Goal: Information Seeking & Learning: Learn about a topic

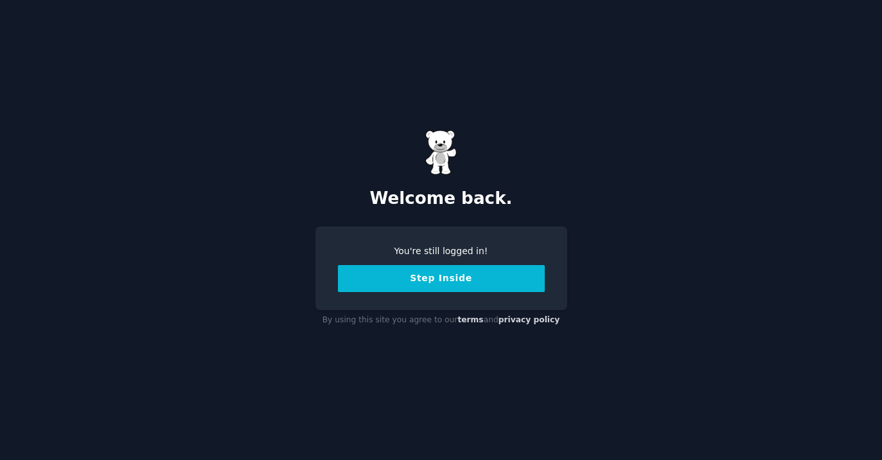
click at [458, 287] on button "Step Inside" at bounding box center [441, 278] width 207 height 27
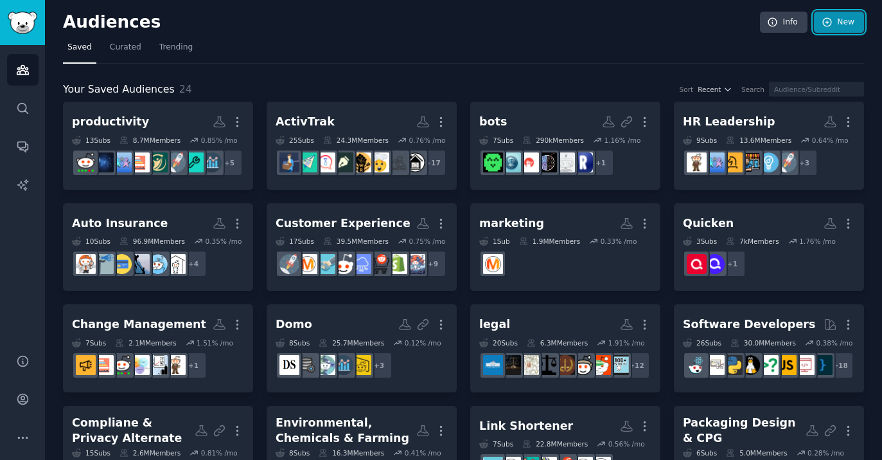
click at [833, 24] on link "New" at bounding box center [839, 23] width 50 height 22
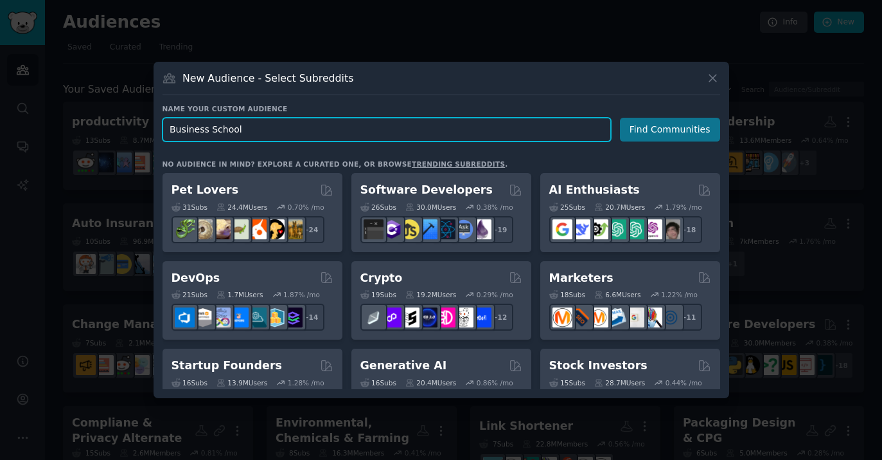
type input "Business School"
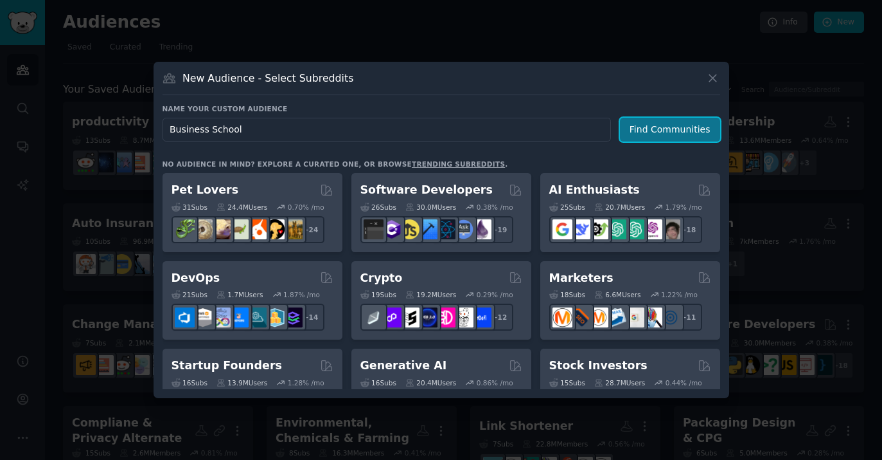
click at [647, 136] on button "Find Communities" at bounding box center [670, 130] width 100 height 24
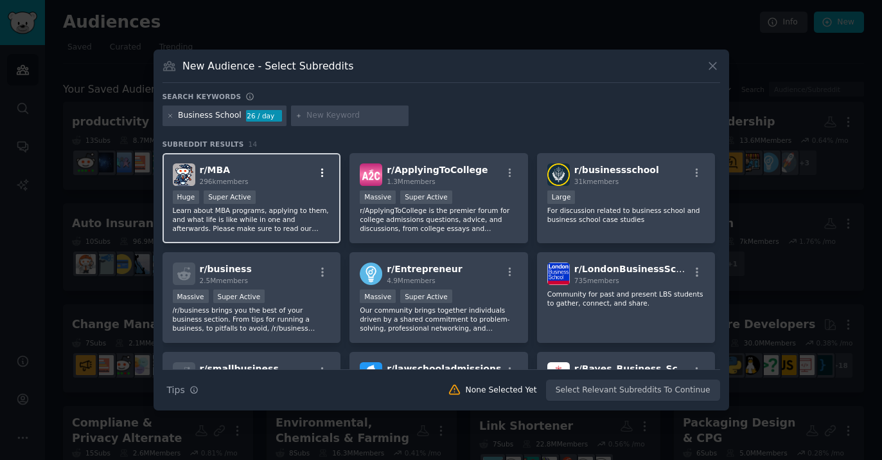
click at [319, 171] on icon "button" at bounding box center [323, 173] width 12 height 12
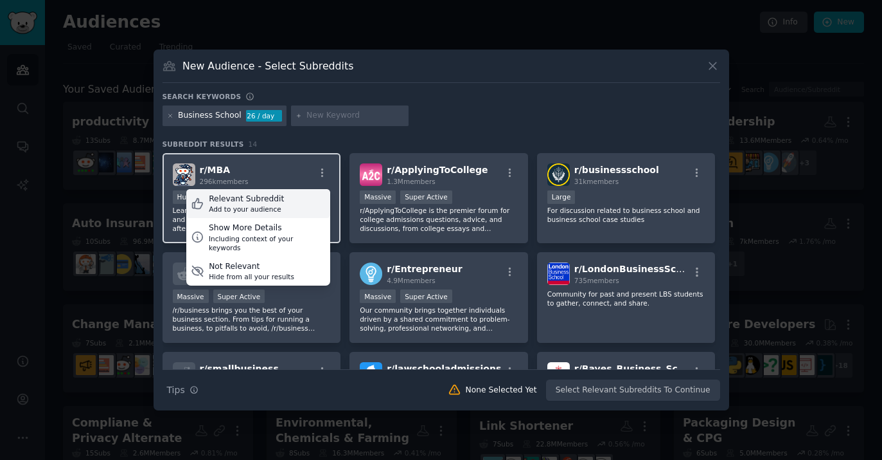
click at [302, 206] on div "Relevant Subreddit Add to your audience" at bounding box center [258, 204] width 144 height 30
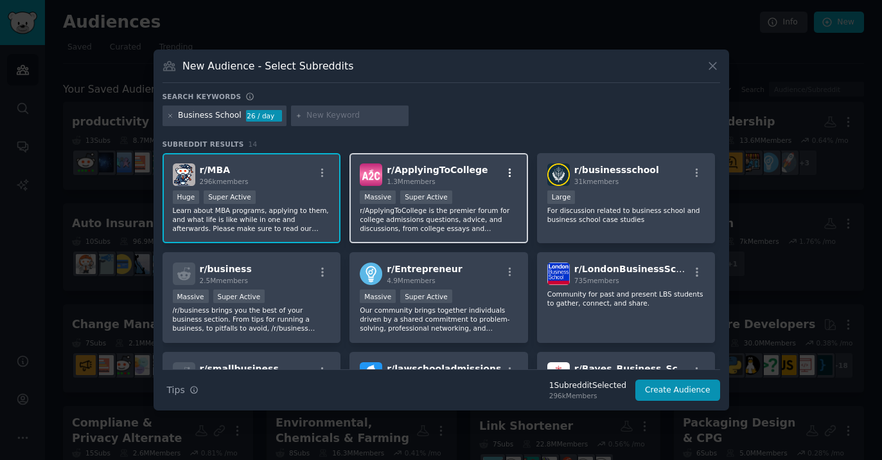
click at [511, 176] on icon "button" at bounding box center [511, 173] width 12 height 12
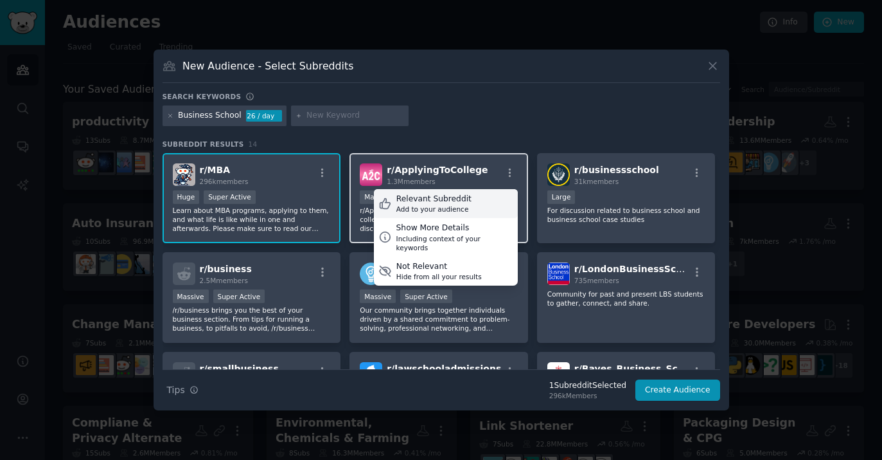
click at [488, 202] on div "Relevant Subreddit Add to your audience" at bounding box center [446, 204] width 144 height 30
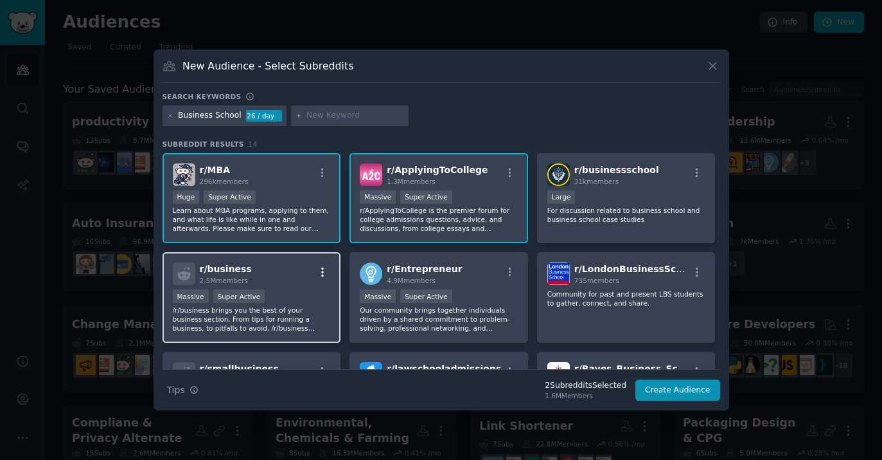
click at [327, 276] on button "button" at bounding box center [323, 272] width 16 height 12
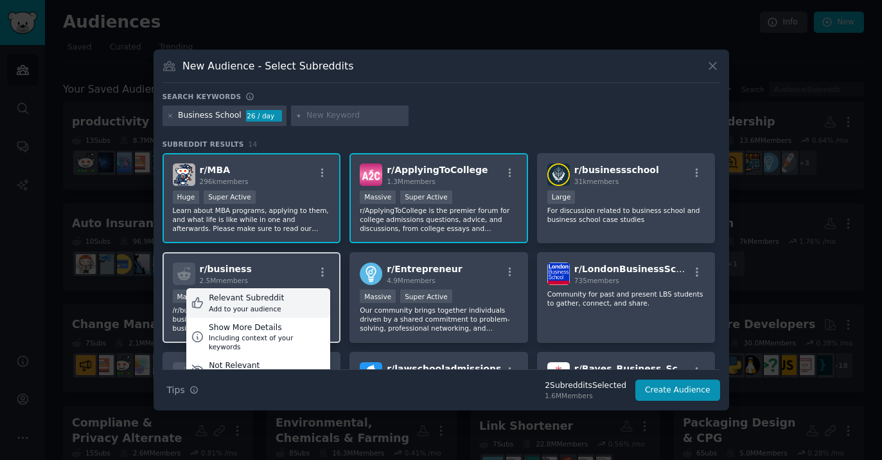
click at [314, 309] on div "Relevant Subreddit Add to your audience" at bounding box center [258, 303] width 144 height 30
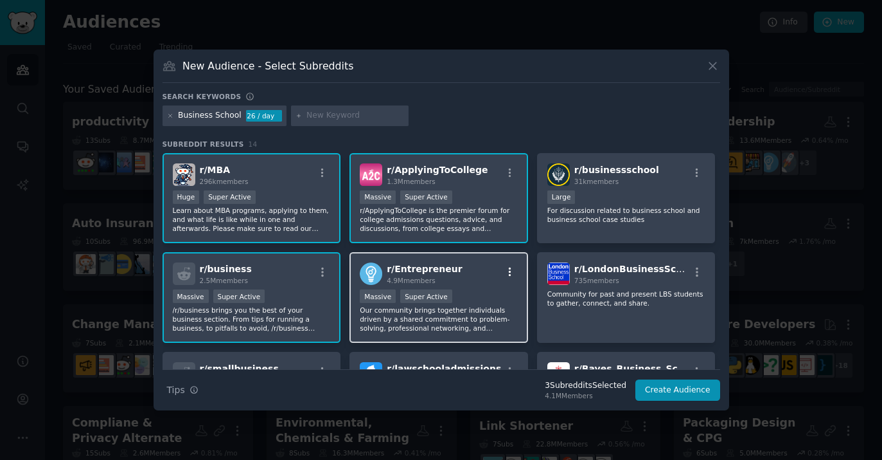
click at [512, 269] on icon "button" at bounding box center [511, 272] width 12 height 12
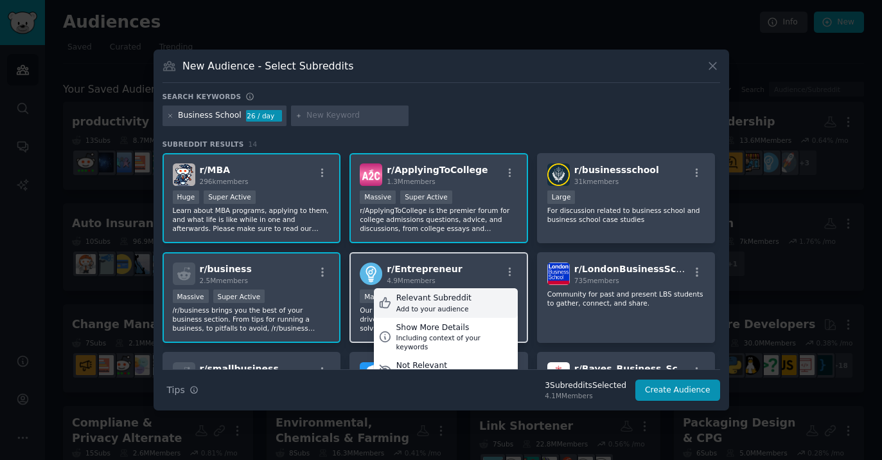
click at [440, 304] on div "Add to your audience" at bounding box center [434, 308] width 75 height 9
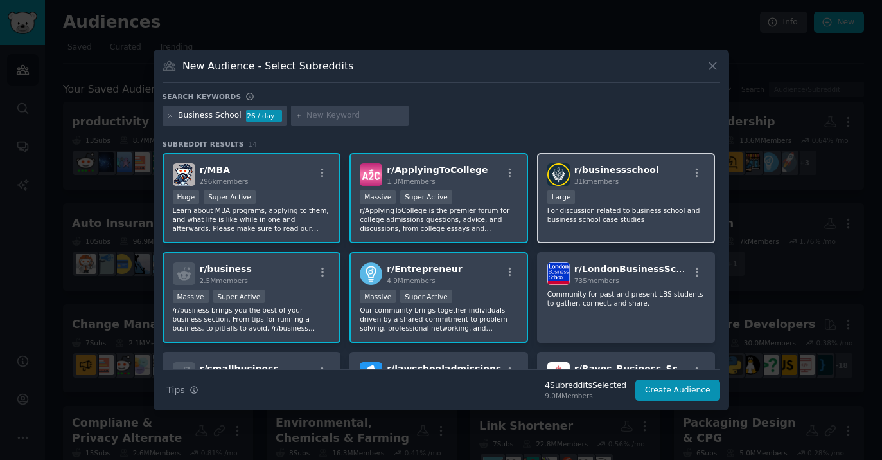
scroll to position [1, 0]
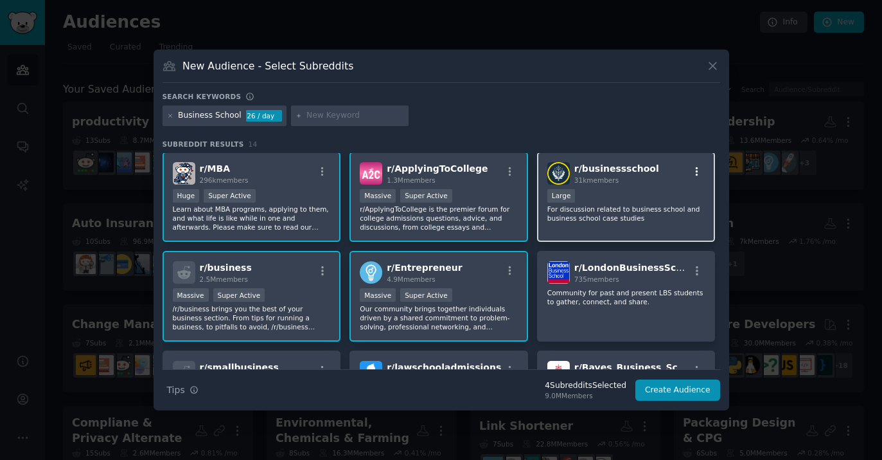
click at [696, 167] on icon "button" at bounding box center [698, 172] width 12 height 12
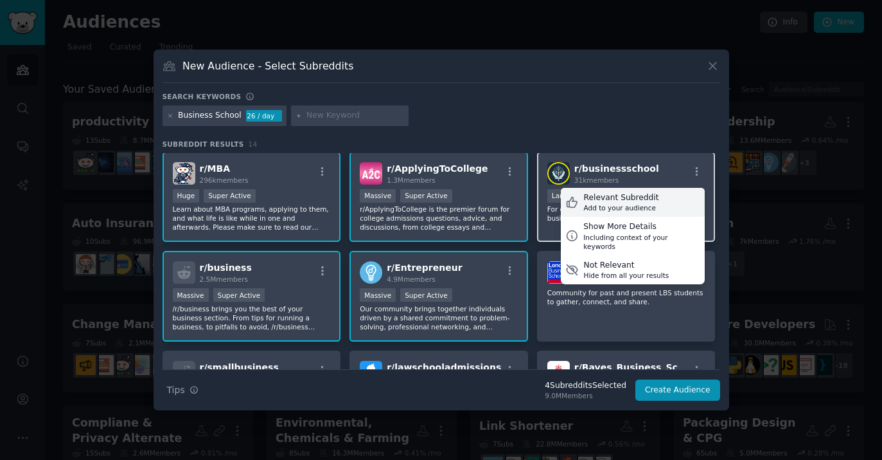
click at [658, 199] on div "Relevant Subreddit Add to your audience" at bounding box center [633, 203] width 144 height 30
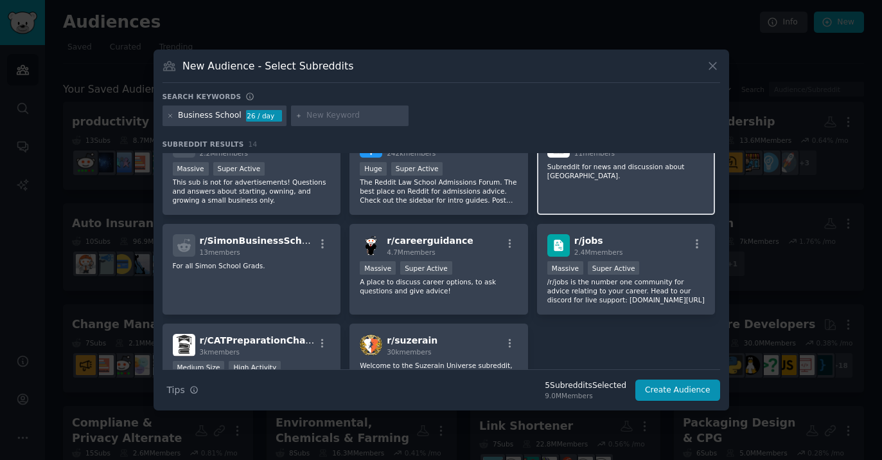
scroll to position [233, 0]
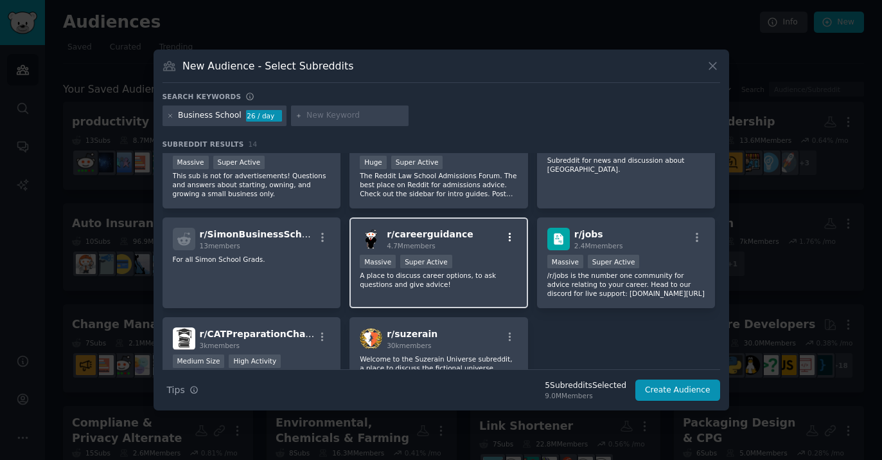
click at [509, 237] on icon "button" at bounding box center [510, 237] width 3 height 9
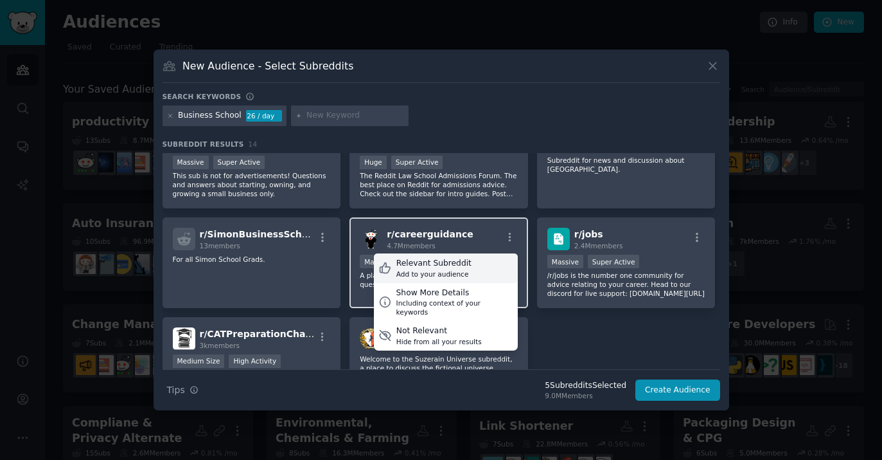
click at [481, 266] on div "Relevant Subreddit Add to your audience" at bounding box center [446, 268] width 144 height 30
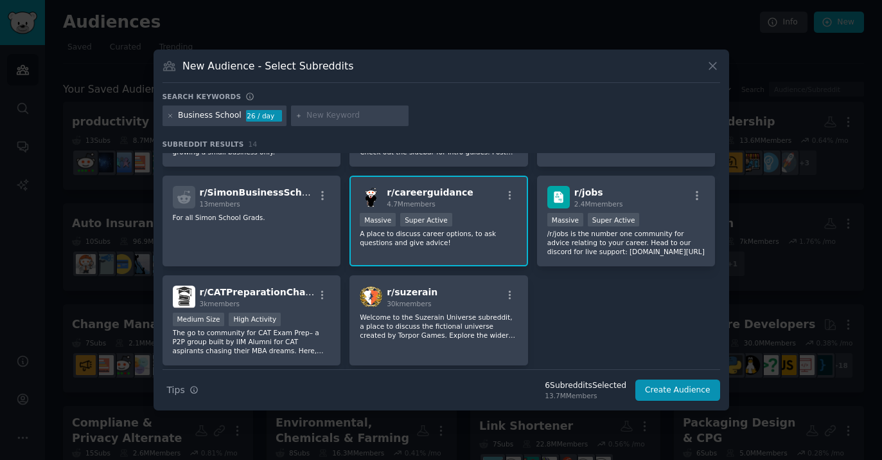
scroll to position [316, 0]
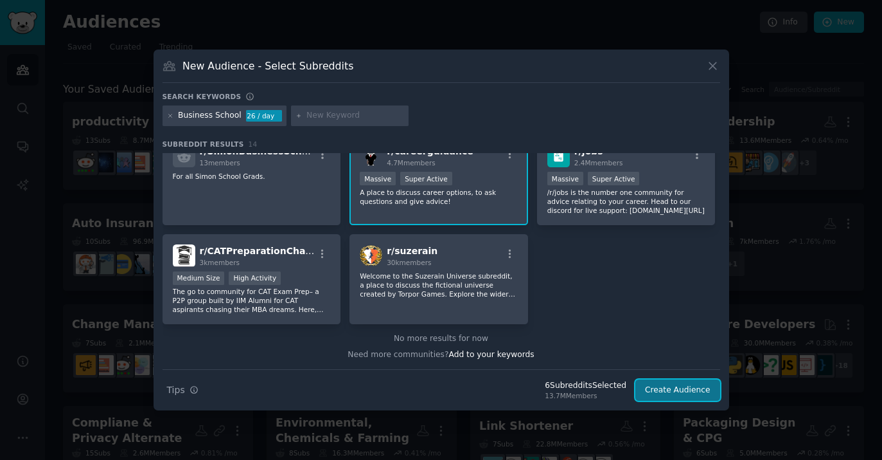
click at [659, 392] on button "Create Audience" at bounding box center [678, 390] width 85 height 22
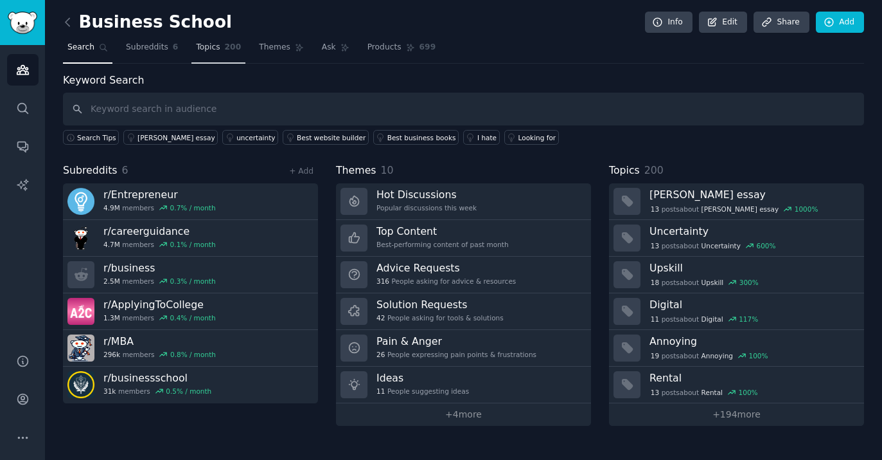
click at [225, 50] on span "200" at bounding box center [233, 48] width 17 height 12
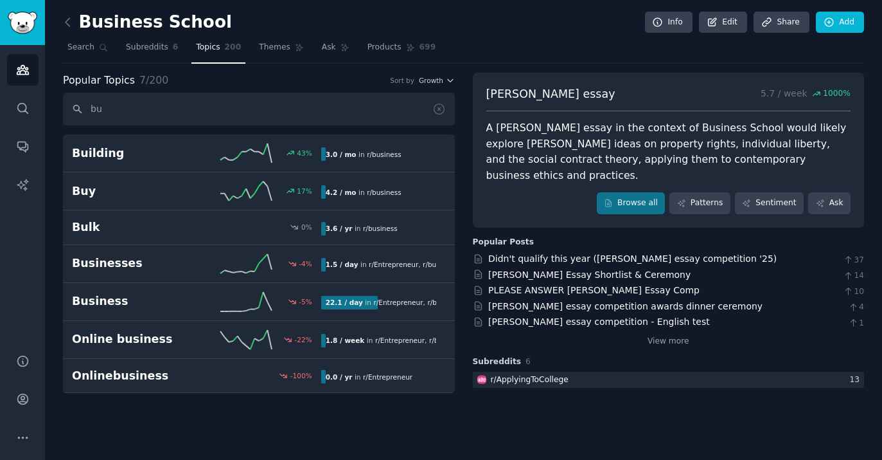
type input "b"
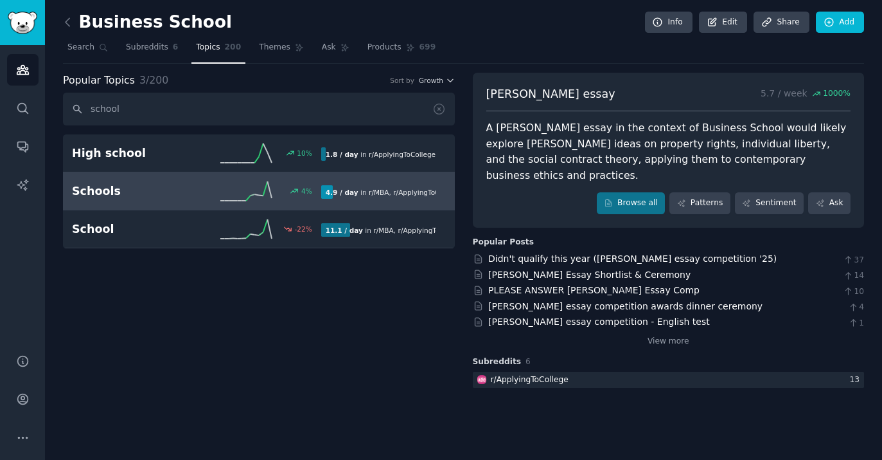
type input "school"
click at [181, 193] on h2 "Schools" at bounding box center [134, 191] width 125 height 16
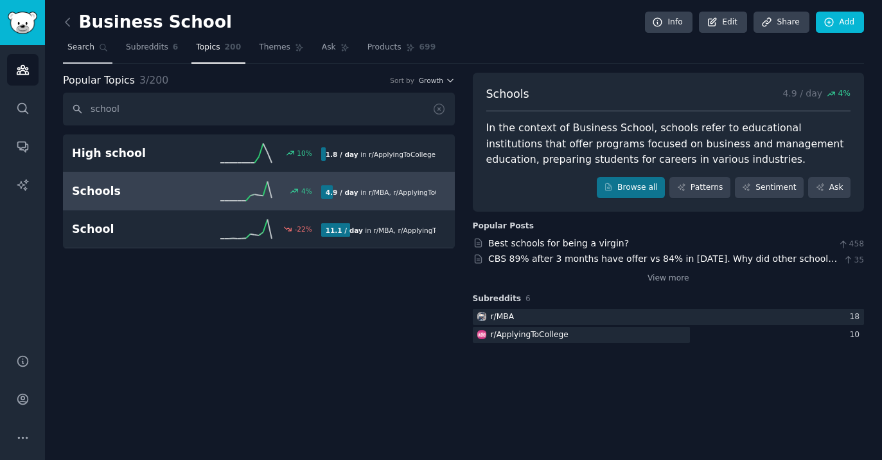
click at [89, 48] on span "Search" at bounding box center [80, 48] width 27 height 12
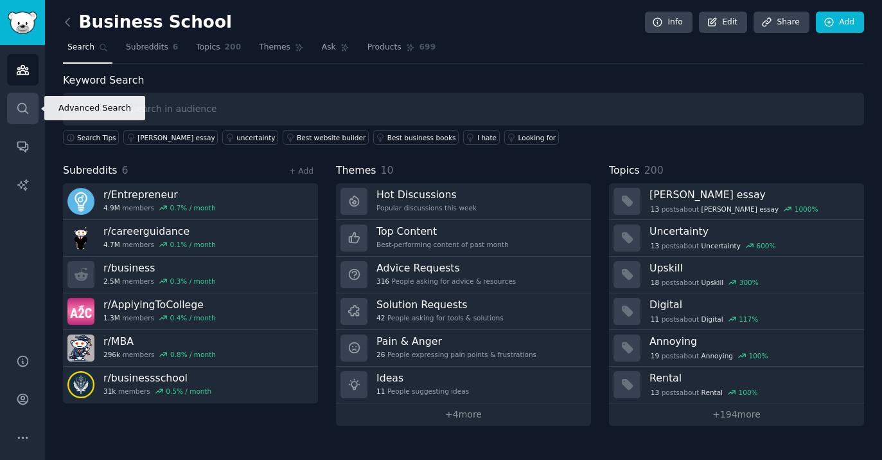
click at [28, 109] on icon "Sidebar" at bounding box center [22, 108] width 13 height 13
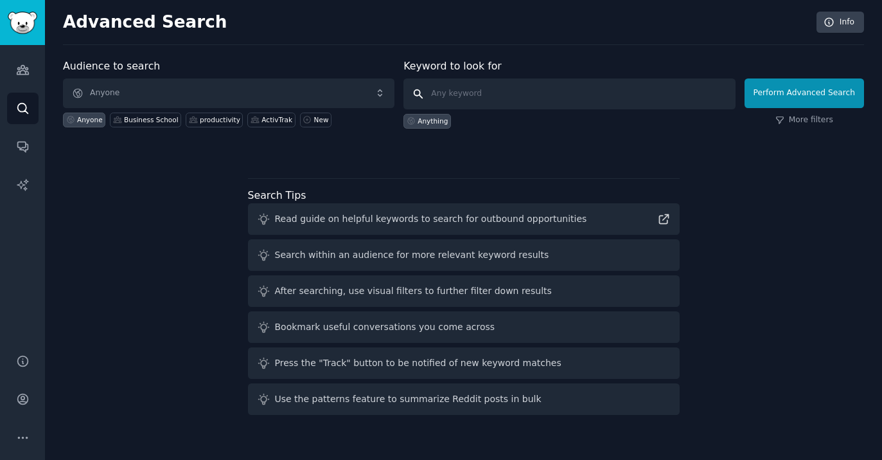
click at [478, 89] on input "text" at bounding box center [570, 93] width 332 height 31
type input "IMD"
click at [798, 201] on div "Audience to search Anyone Anyone Business School productivity ActivTrak New Key…" at bounding box center [463, 238] width 801 height 361
click at [794, 81] on button "Perform Advanced Search" at bounding box center [805, 93] width 120 height 30
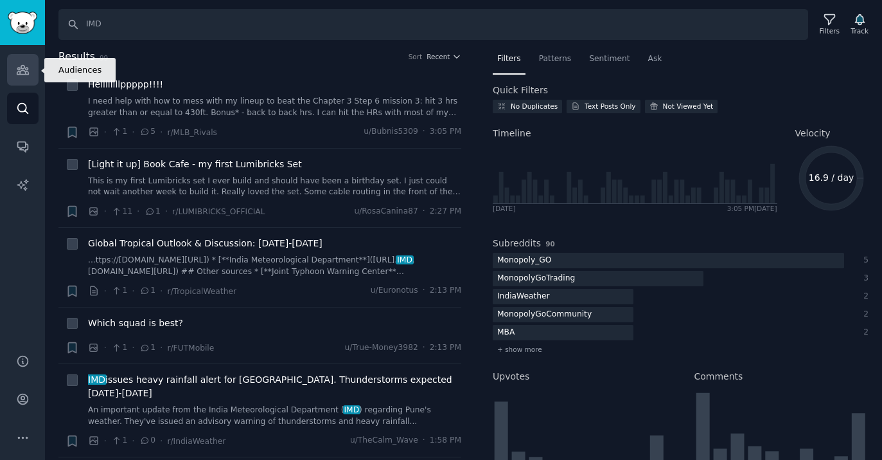
click at [22, 61] on link "Audiences" at bounding box center [22, 69] width 31 height 31
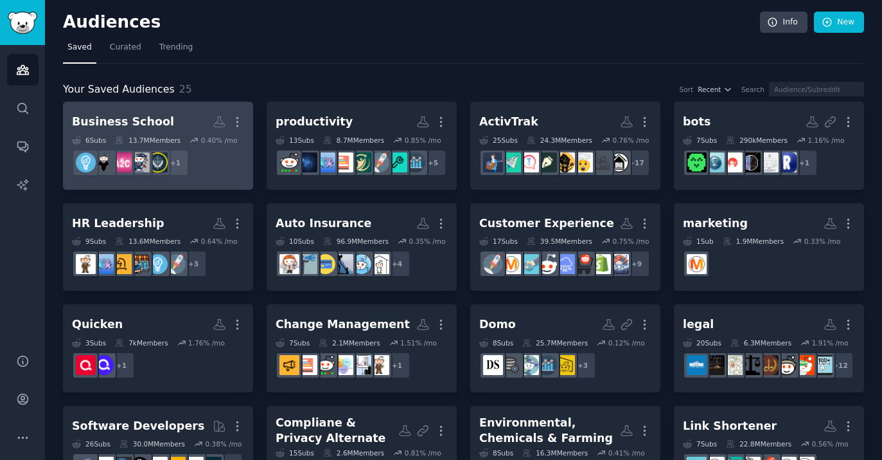
click at [152, 125] on div "Business School" at bounding box center [123, 122] width 102 height 16
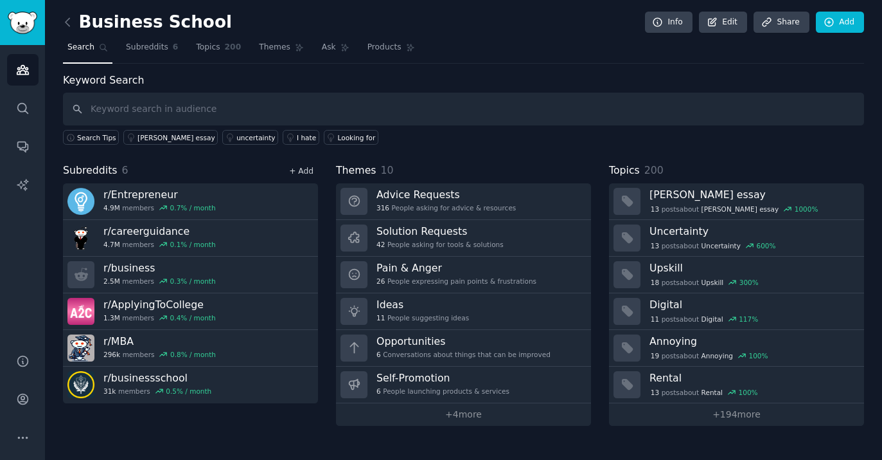
click at [304, 169] on link "+ Add" at bounding box center [301, 170] width 24 height 9
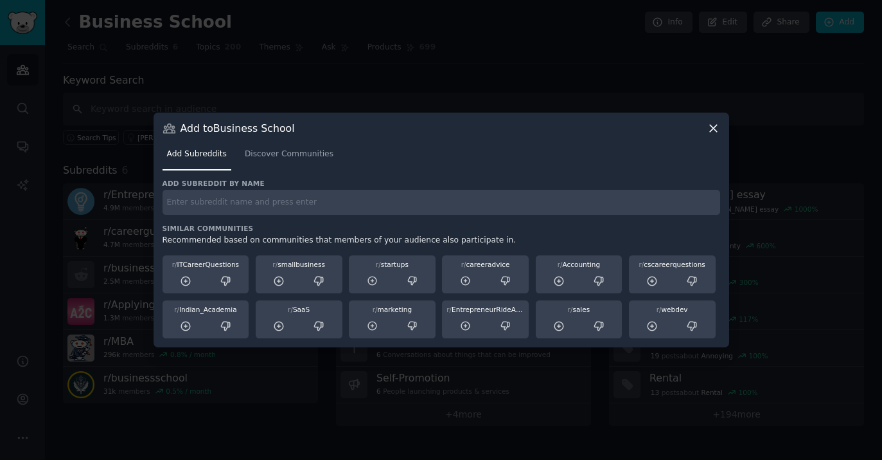
click at [524, 193] on input "text" at bounding box center [442, 202] width 558 height 25
type input "r/[PERSON_NAME]"
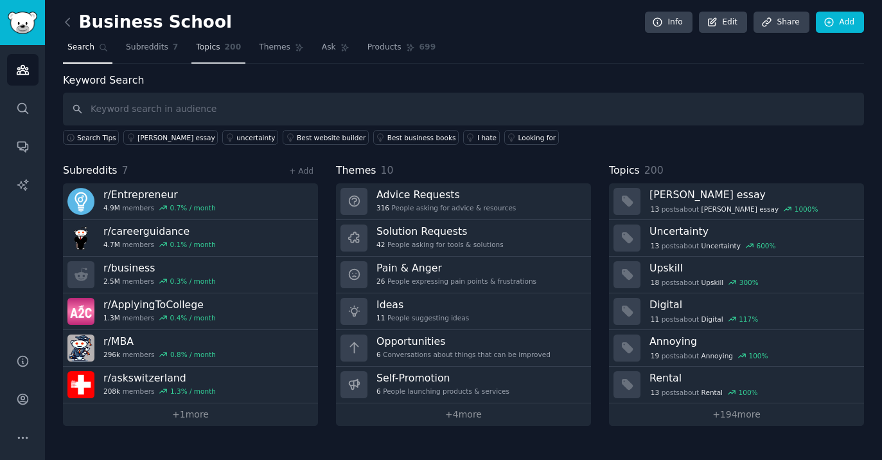
click at [222, 46] on link "Topics 200" at bounding box center [219, 50] width 54 height 26
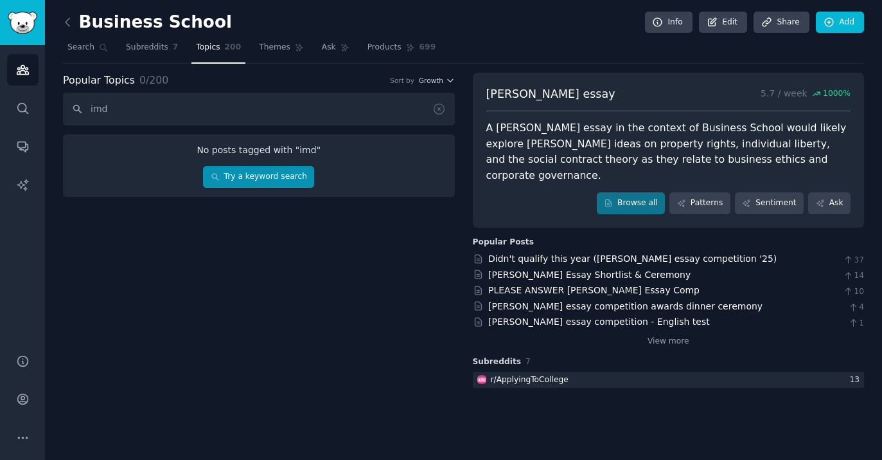
type input "imd"
click at [269, 183] on link "Try a keyword search" at bounding box center [258, 177] width 111 height 22
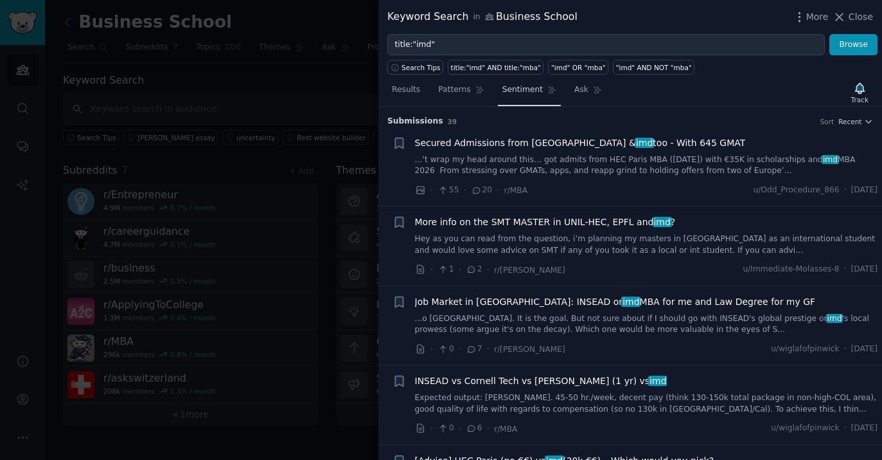
click at [530, 90] on span "Sentiment" at bounding box center [523, 90] width 40 height 12
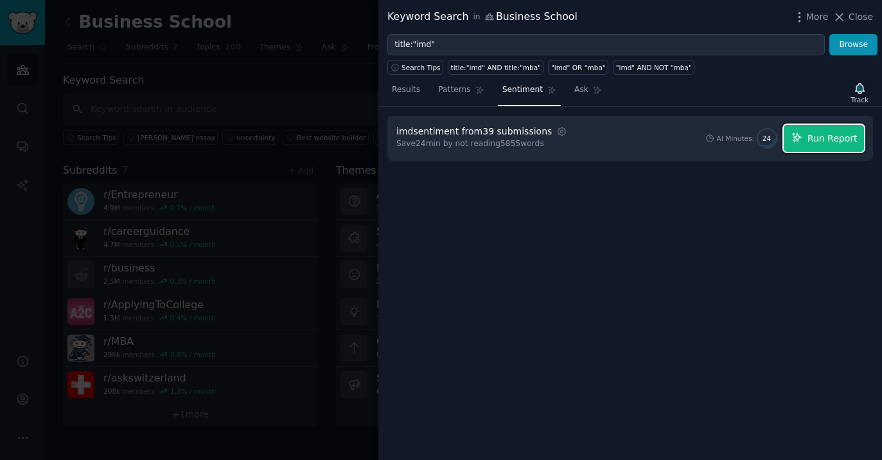
click at [830, 138] on span "Run Report" at bounding box center [833, 138] width 50 height 13
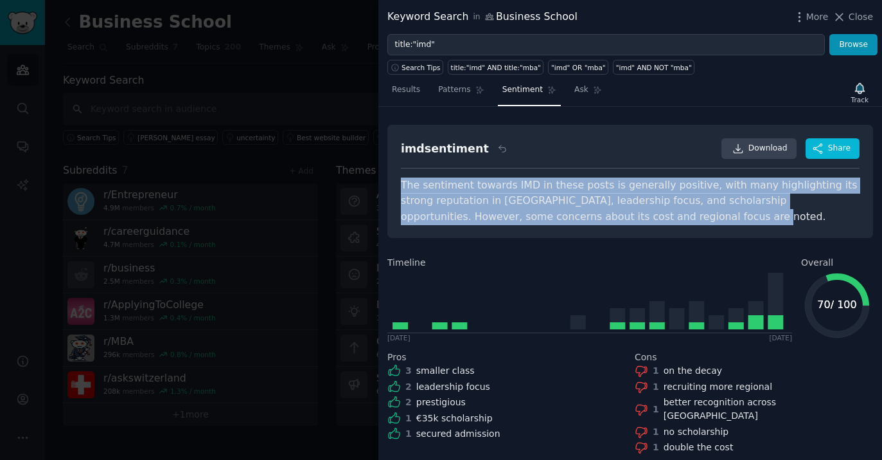
drag, startPoint x: 666, startPoint y: 220, endPoint x: 380, endPoint y: 186, distance: 288.0
click at [380, 186] on div "imd sentiment Download Share The sentiment towards IMD in these posts is genera…" at bounding box center [631, 283] width 504 height 353
copy div "The sentiment towards IMD in these posts is generally positive, with many highl…"
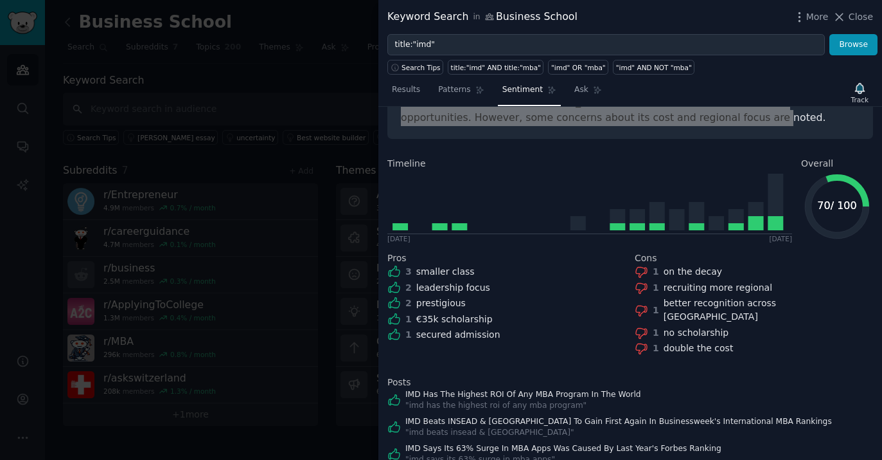
scroll to position [176, 0]
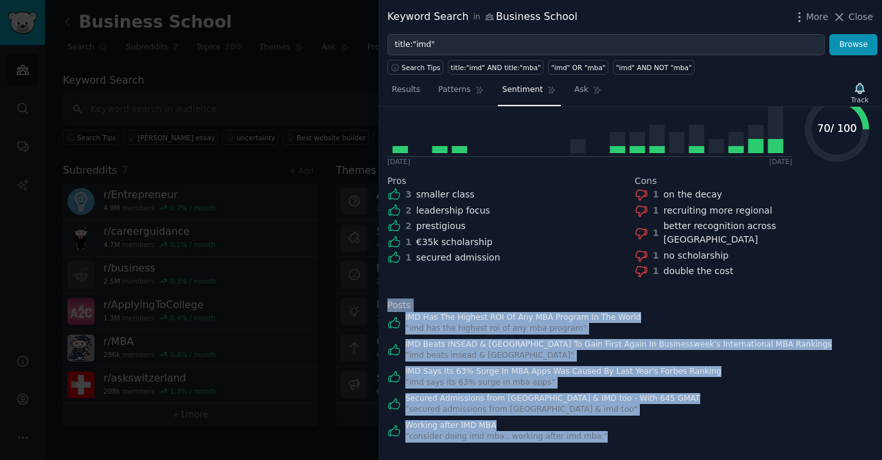
drag, startPoint x: 637, startPoint y: 430, endPoint x: 386, endPoint y: 291, distance: 287.1
click at [386, 291] on div "imd sentiment Download Share The sentiment towards IMD in these posts is genera…" at bounding box center [631, 283] width 504 height 353
copy div "Posts IMD Has The Highest ROI Of Any MBA Program In The World " imd has the hig…"
click at [805, 312] on div "IMD Has The Highest ROI Of Any MBA Program In The World " imd has the highest r…" at bounding box center [631, 323] width 486 height 22
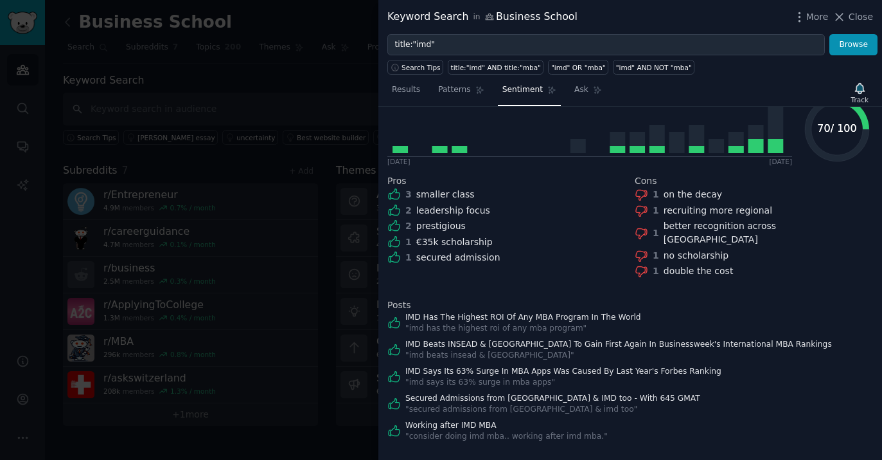
scroll to position [0, 0]
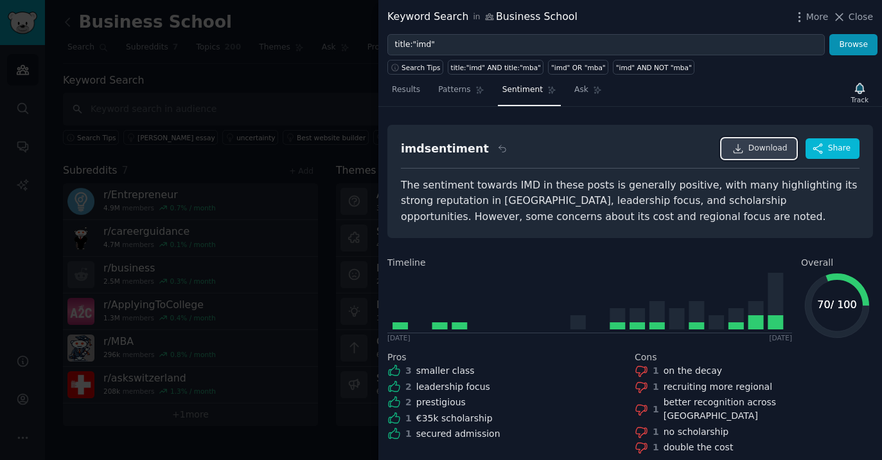
click at [755, 144] on span "Download" at bounding box center [768, 149] width 39 height 12
